Goal: Task Accomplishment & Management: Use online tool/utility

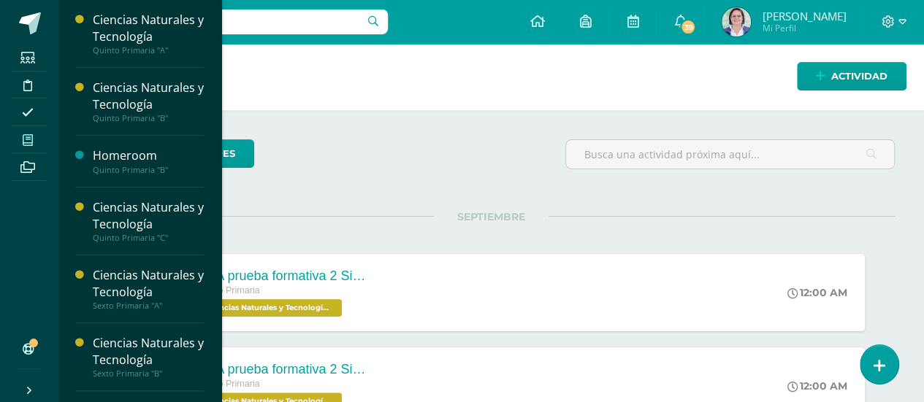
click at [29, 141] on icon at bounding box center [28, 140] width 10 height 12
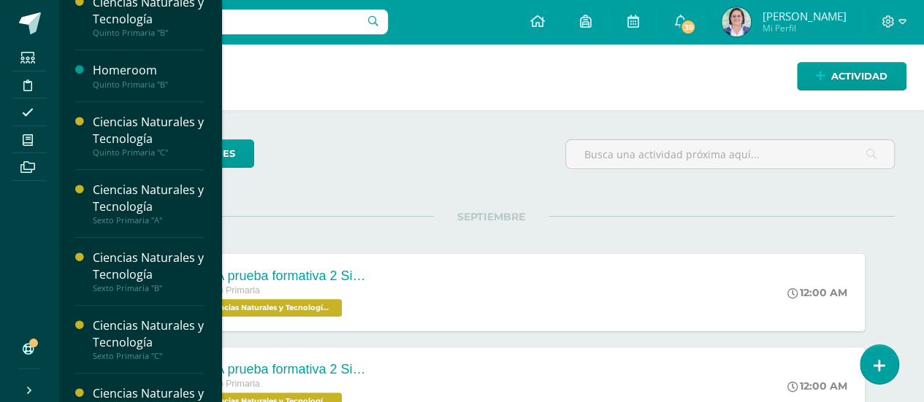
scroll to position [123, 0]
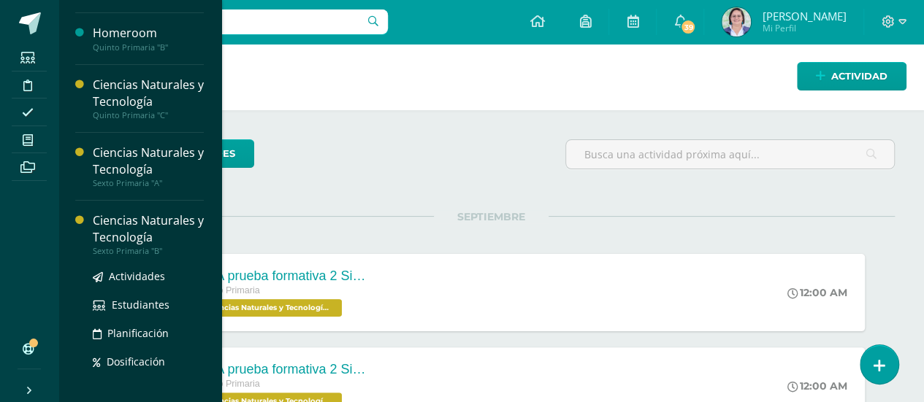
click at [172, 248] on div "Sexto Primaria "B"" at bounding box center [148, 251] width 111 height 10
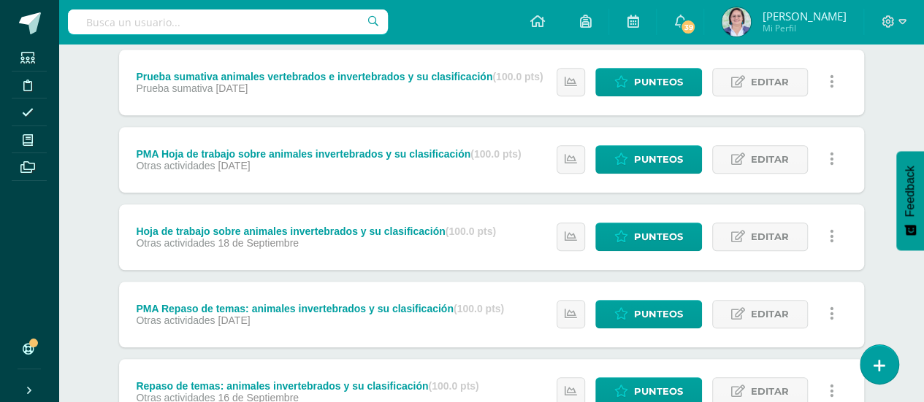
scroll to position [704, 0]
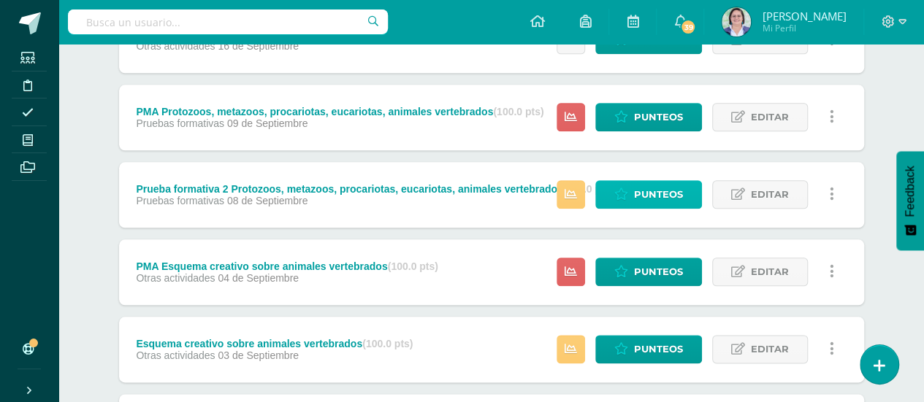
click at [639, 191] on span "Punteos" at bounding box center [658, 194] width 49 height 27
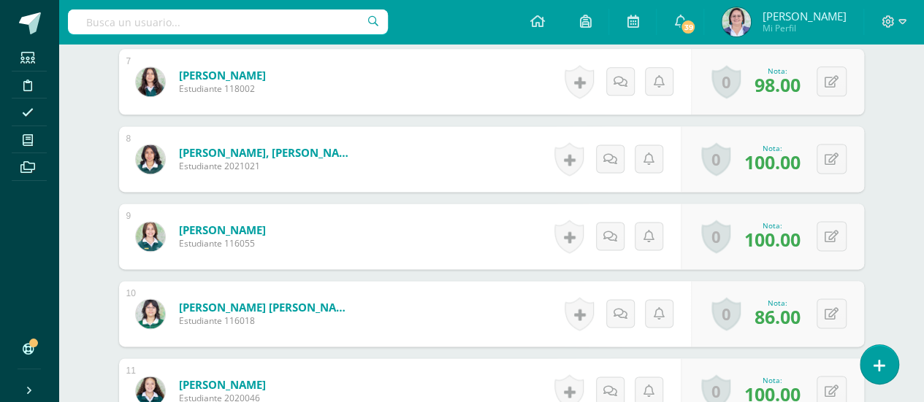
scroll to position [1275, 0]
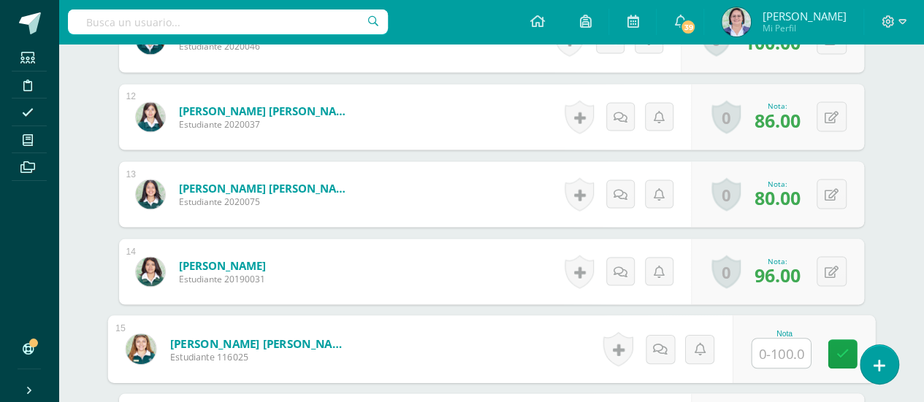
click at [777, 341] on input "text" at bounding box center [780, 353] width 58 height 29
type input "92"
click at [838, 348] on icon at bounding box center [841, 354] width 13 height 12
